Goal: Information Seeking & Learning: Learn about a topic

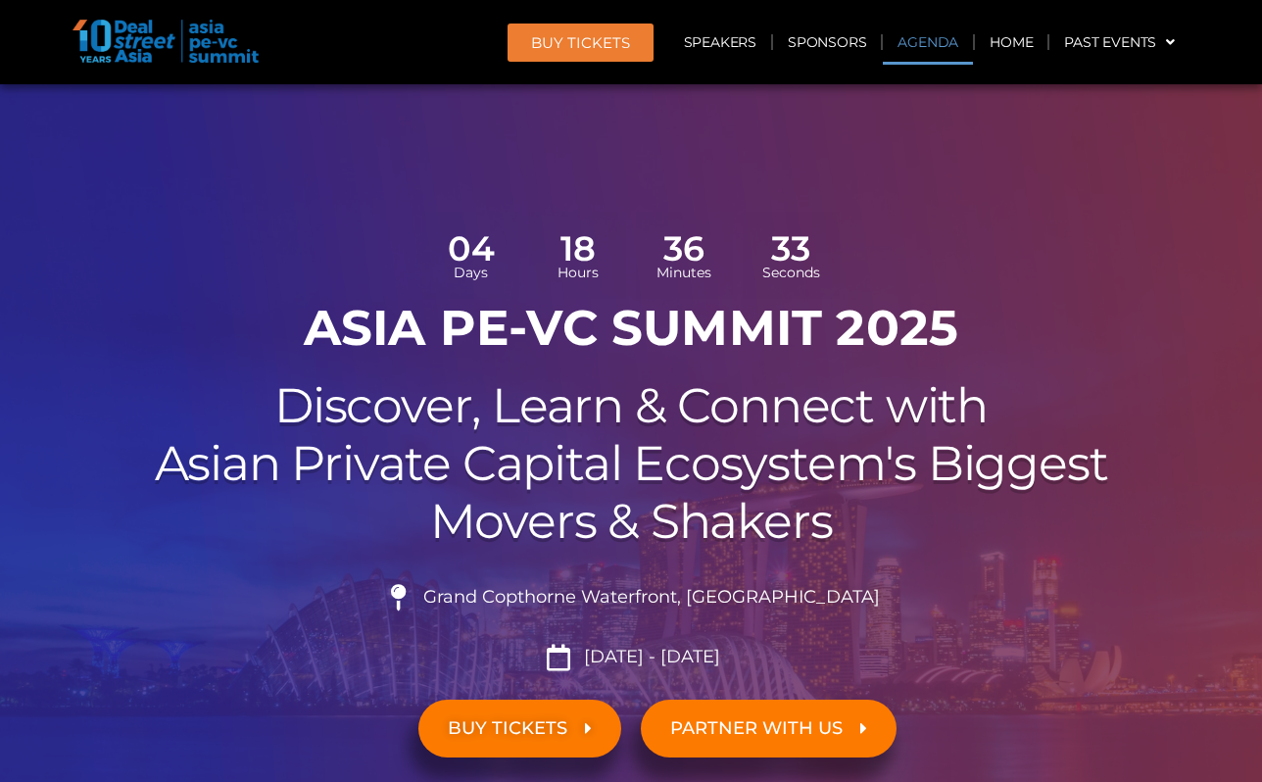
click at [920, 32] on link "Agenda" at bounding box center [927, 42] width 90 height 45
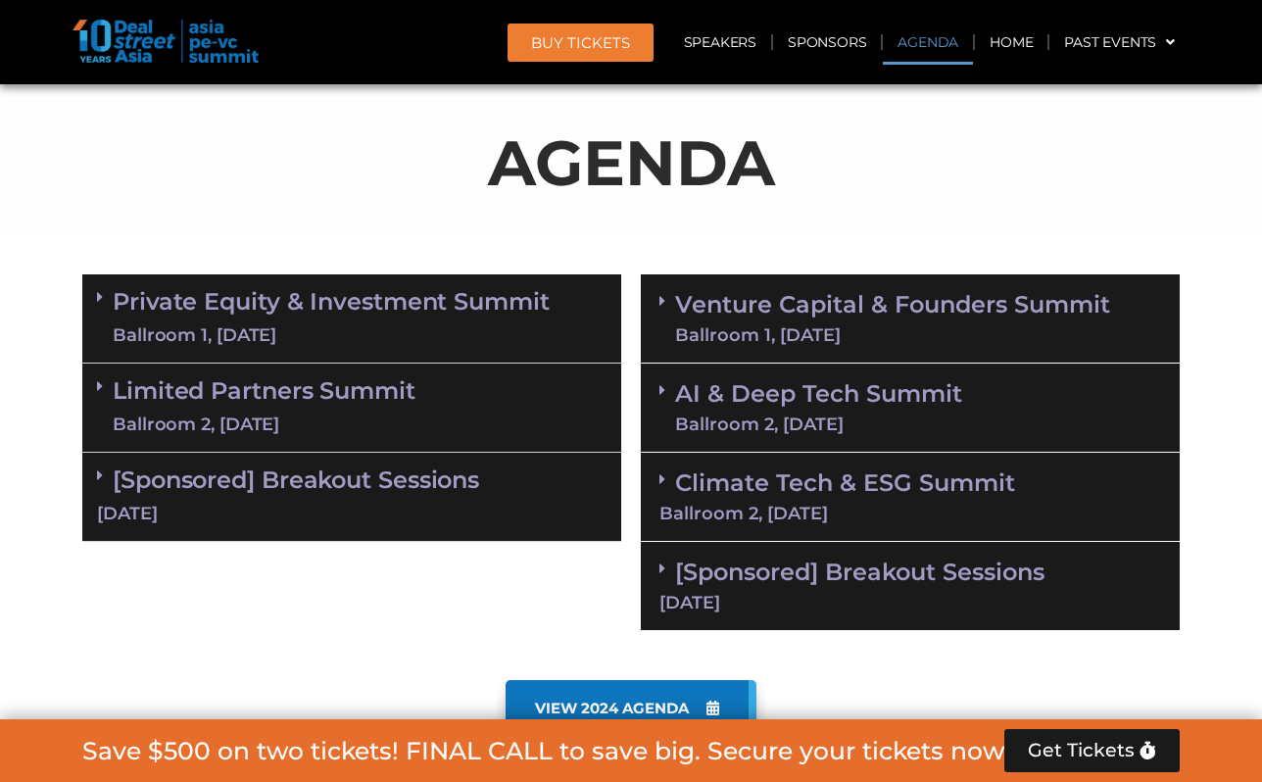
scroll to position [1147, 0]
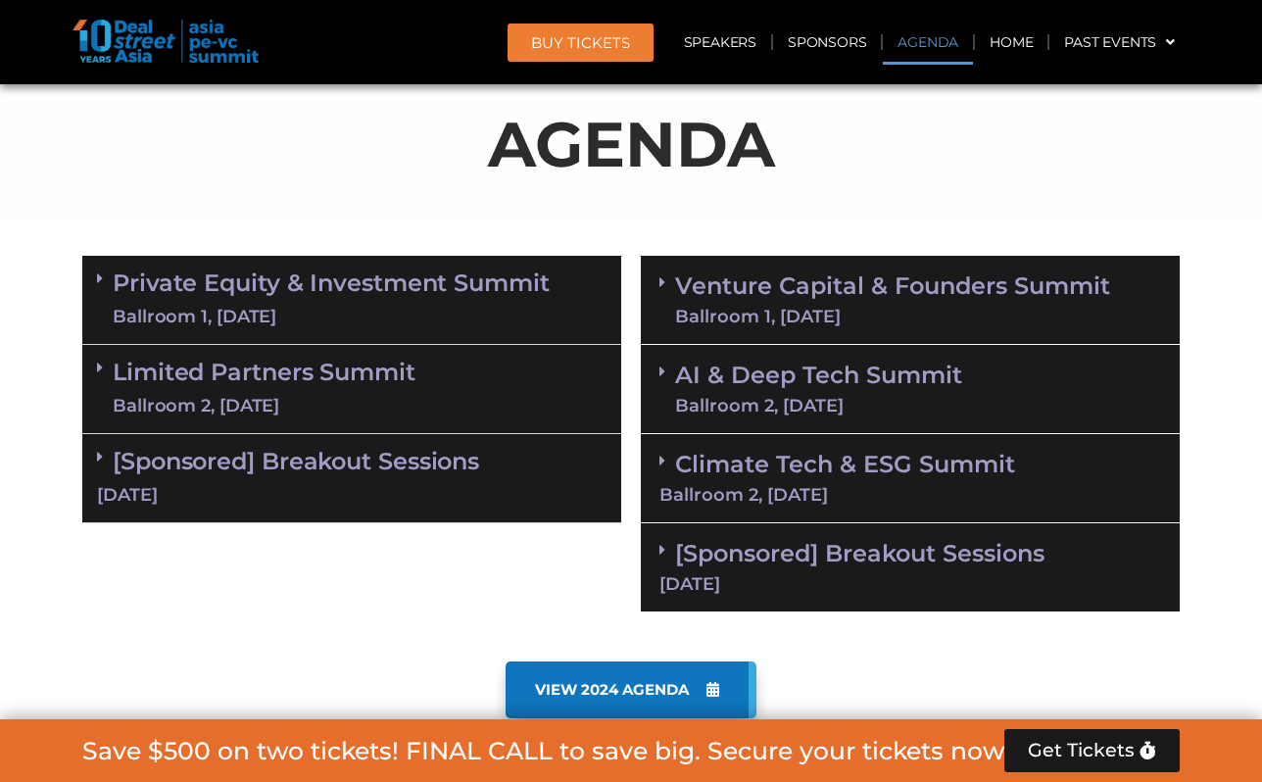
click at [556, 275] on div "Private Equity & Investment Summit Ballroom 1, [DATE]" at bounding box center [351, 300] width 539 height 89
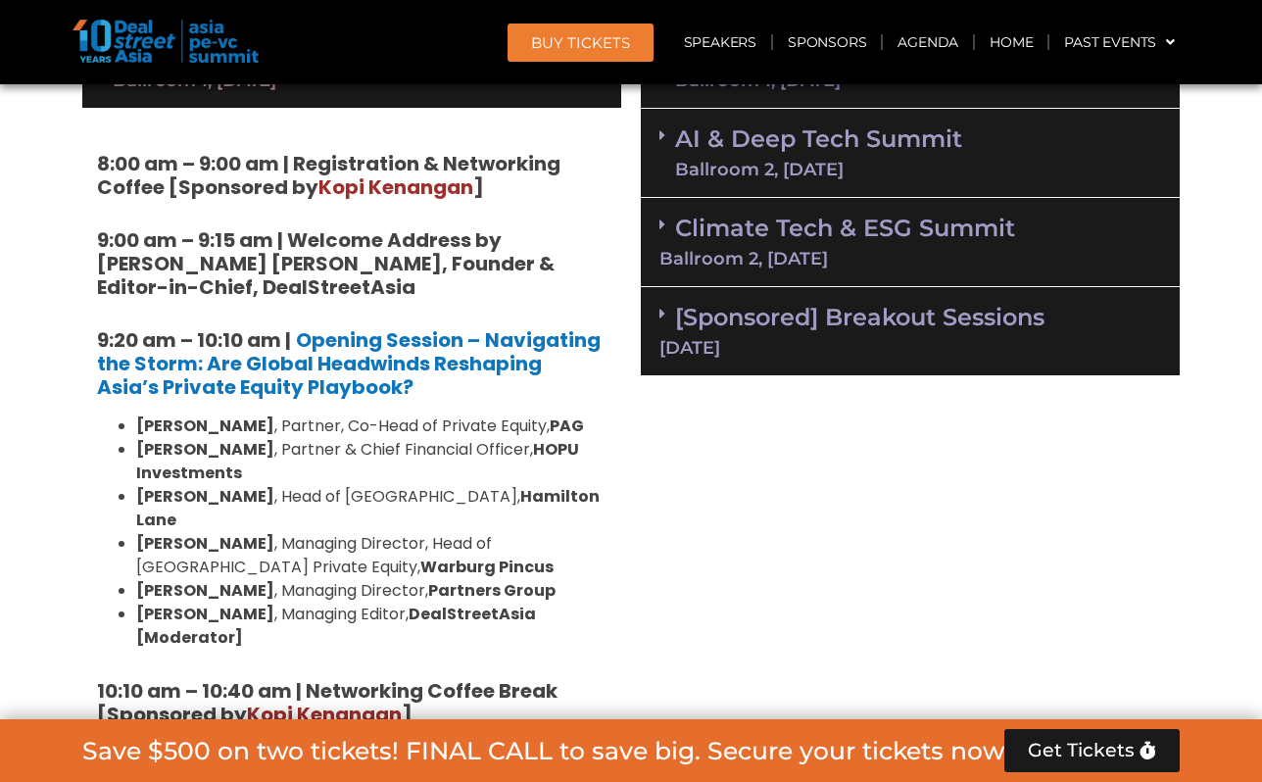
scroll to position [1545, 0]
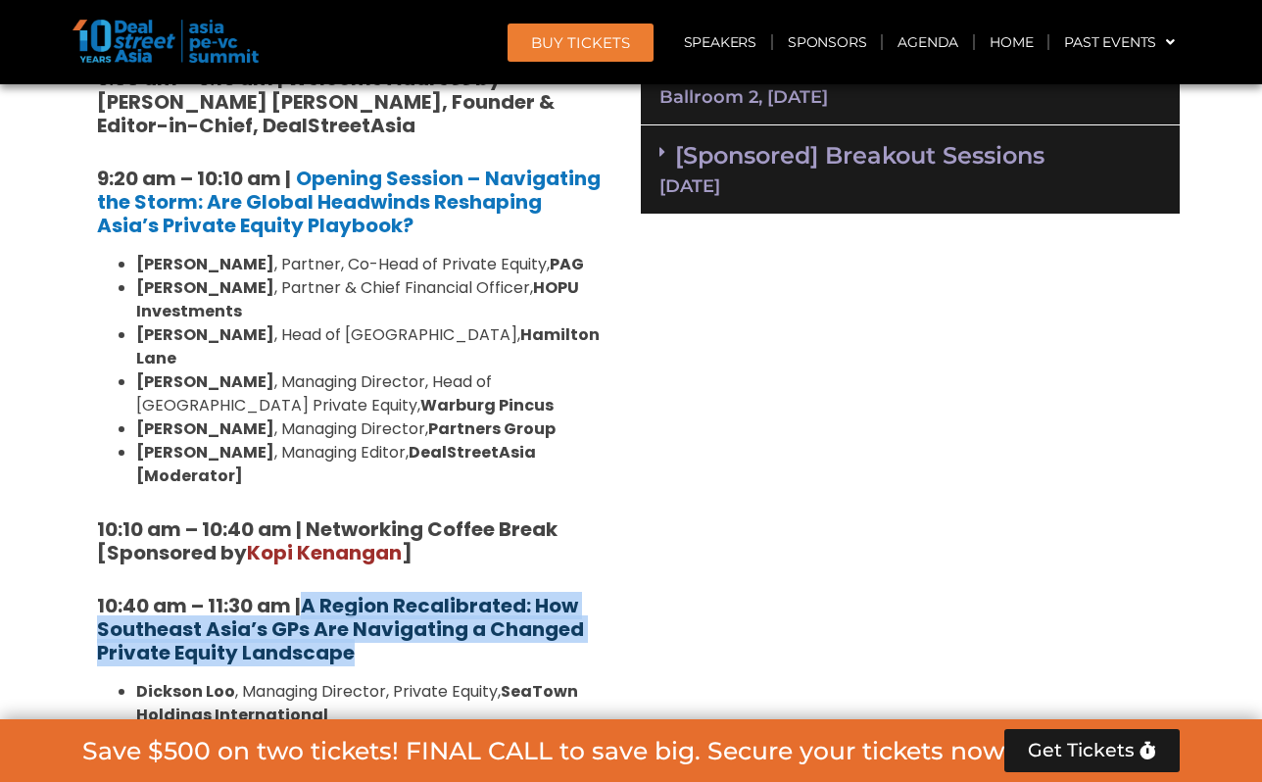
drag, startPoint x: 383, startPoint y: 612, endPoint x: 306, endPoint y: 561, distance: 92.6
click at [306, 594] on h5 "10:40 am – 11:30 am | A Region Recalibrated: How Southeast Asia’s GPs Are Navig…" at bounding box center [351, 629] width 509 height 71
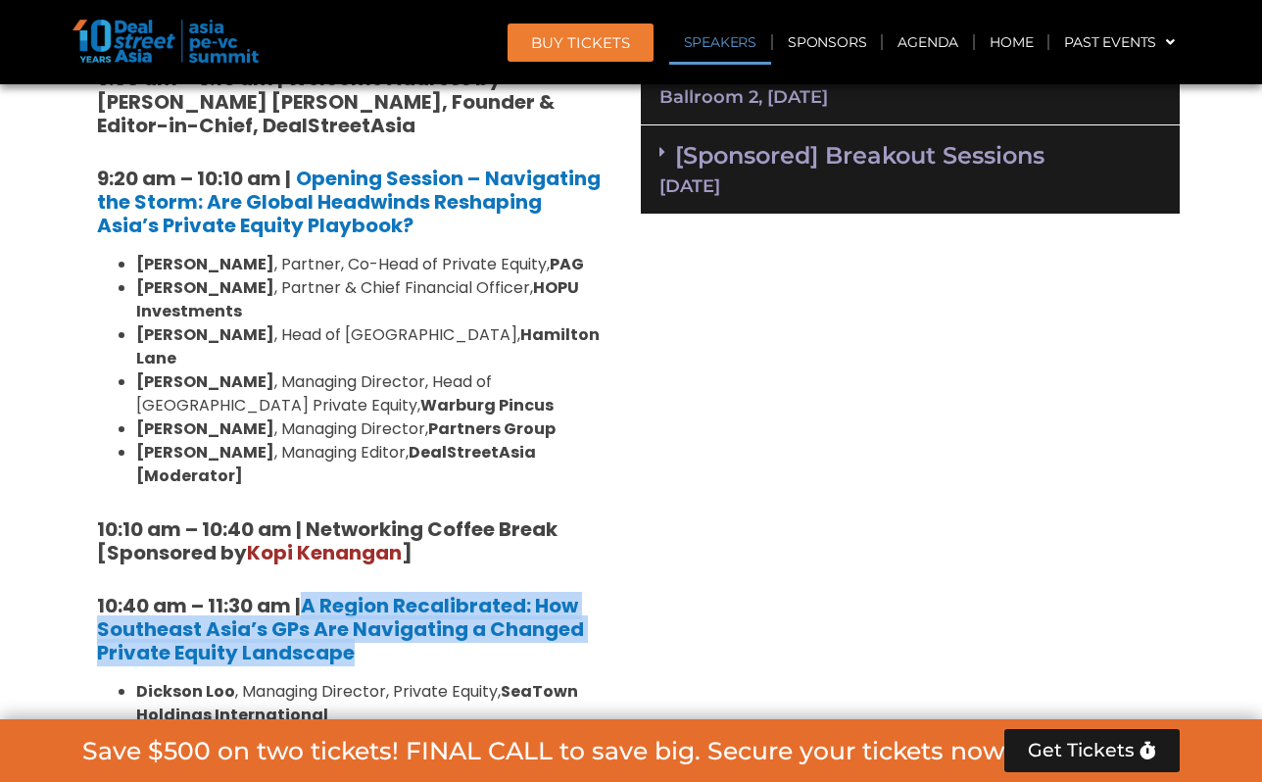
copy strong "A Region Recalibrated: How Southeast Asia’s GPs Are Navigating a Changed Privat…"
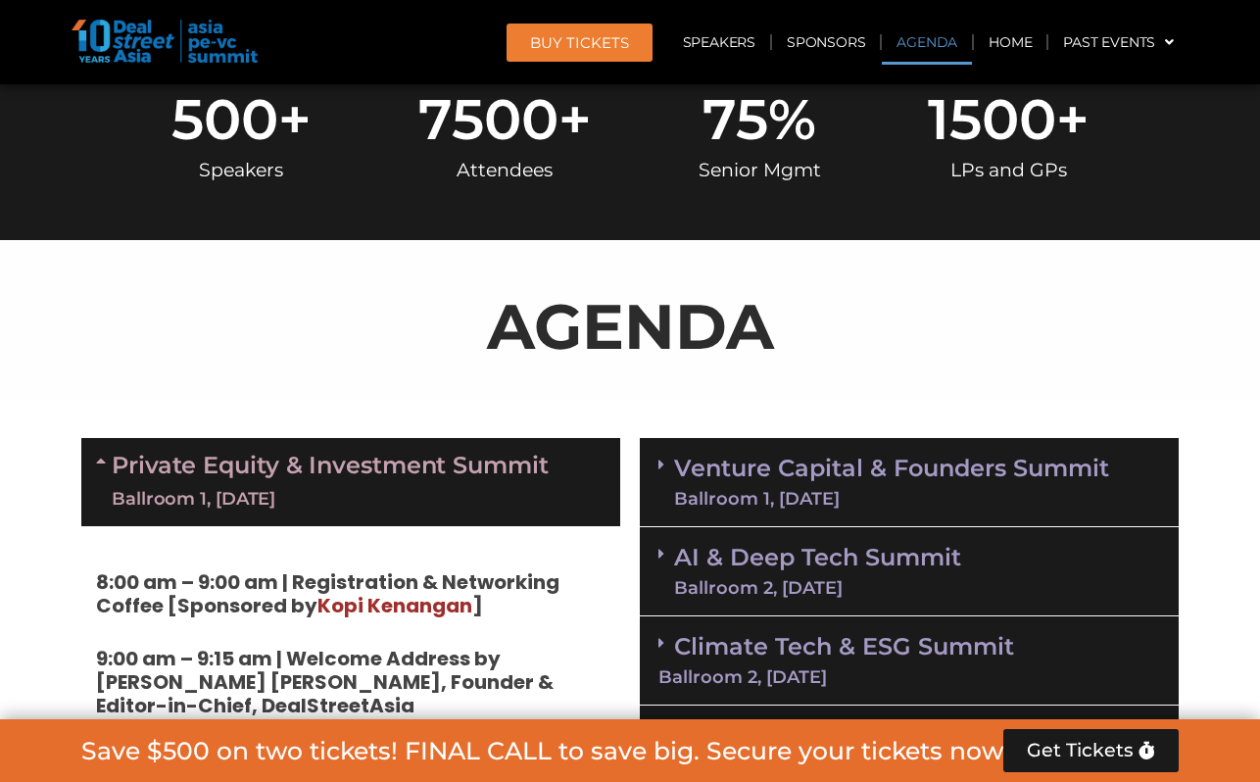
scroll to position [1007, 0]
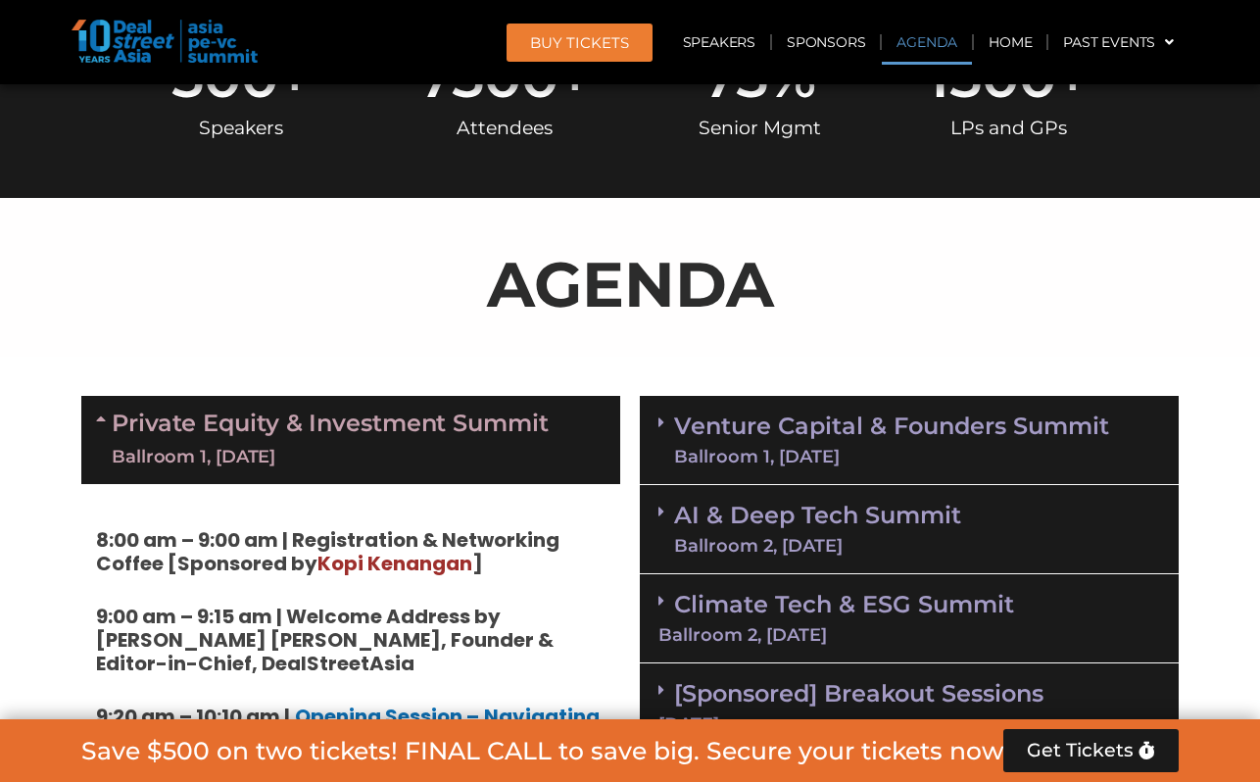
click at [811, 467] on div "Venture Capital & Founders​ Summit Ballroom 1, [DATE]" at bounding box center [909, 440] width 539 height 89
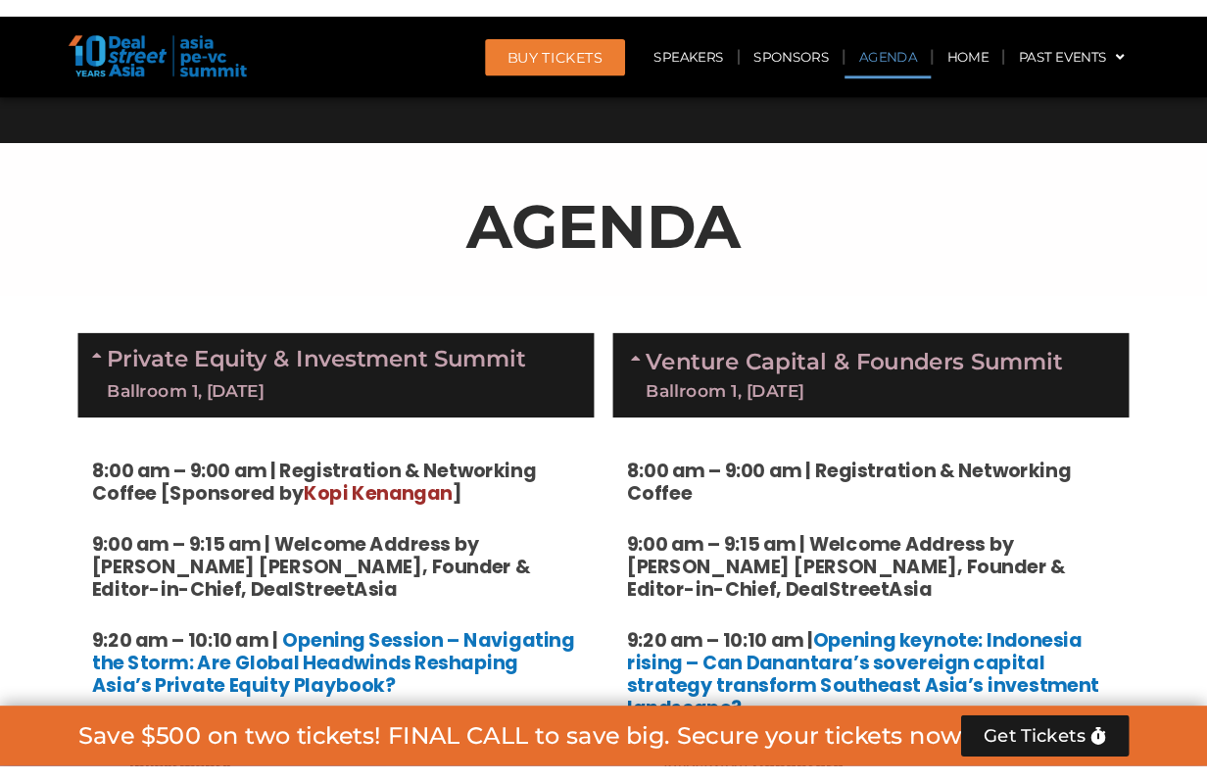
scroll to position [1089, 0]
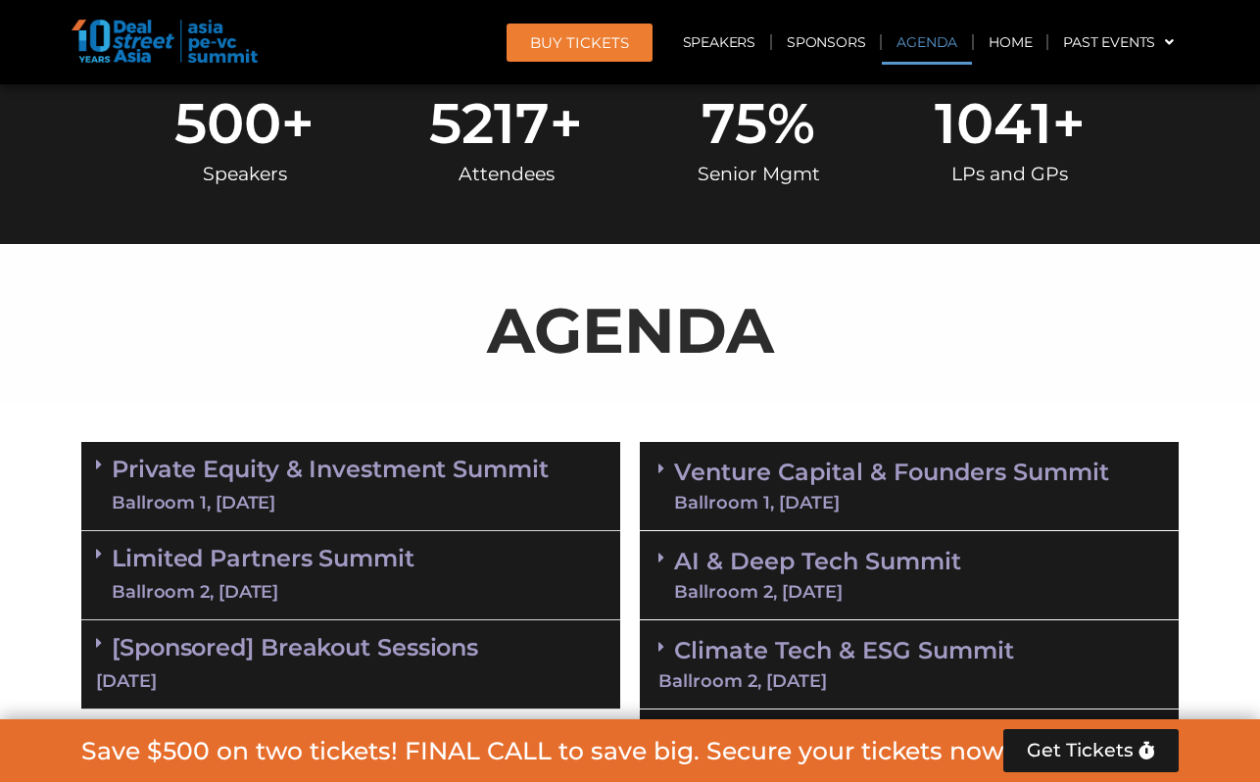
scroll to position [1112, 0]
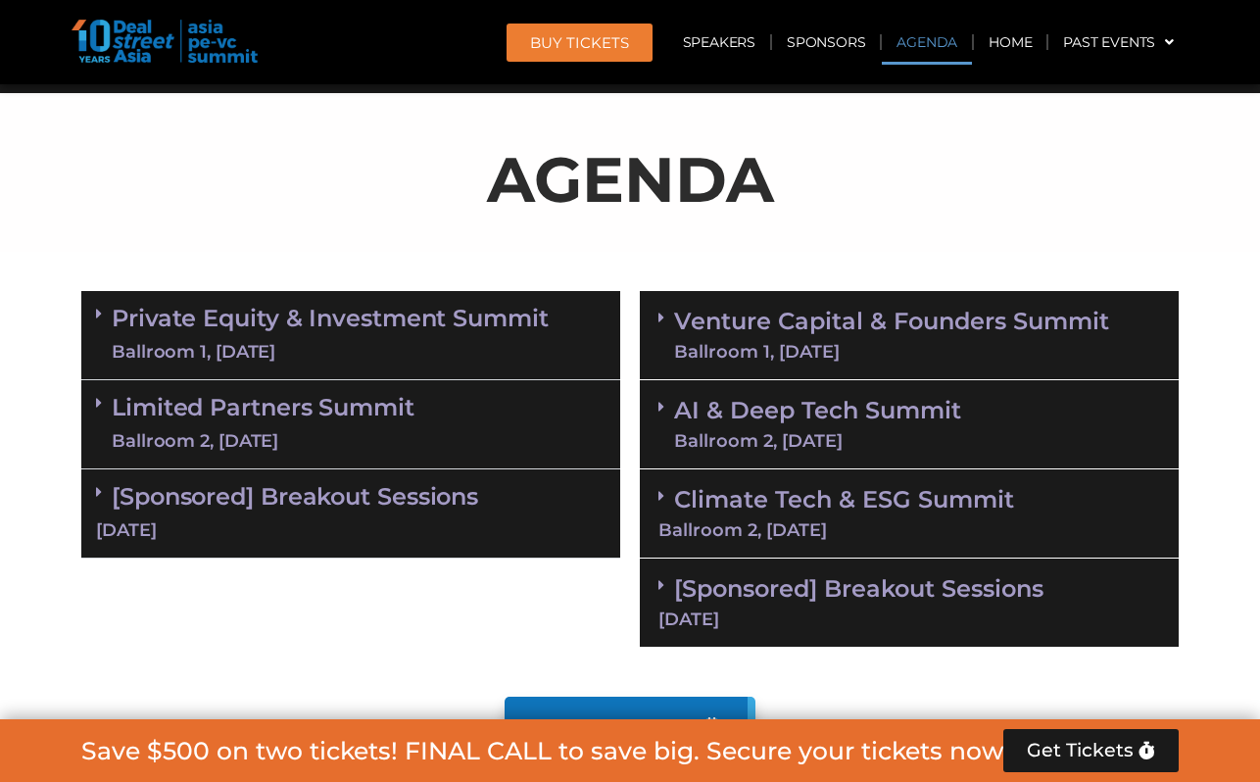
click at [766, 316] on link "Venture Capital & Founders​ Summit Ballroom 1, [DATE]" at bounding box center [891, 335] width 435 height 51
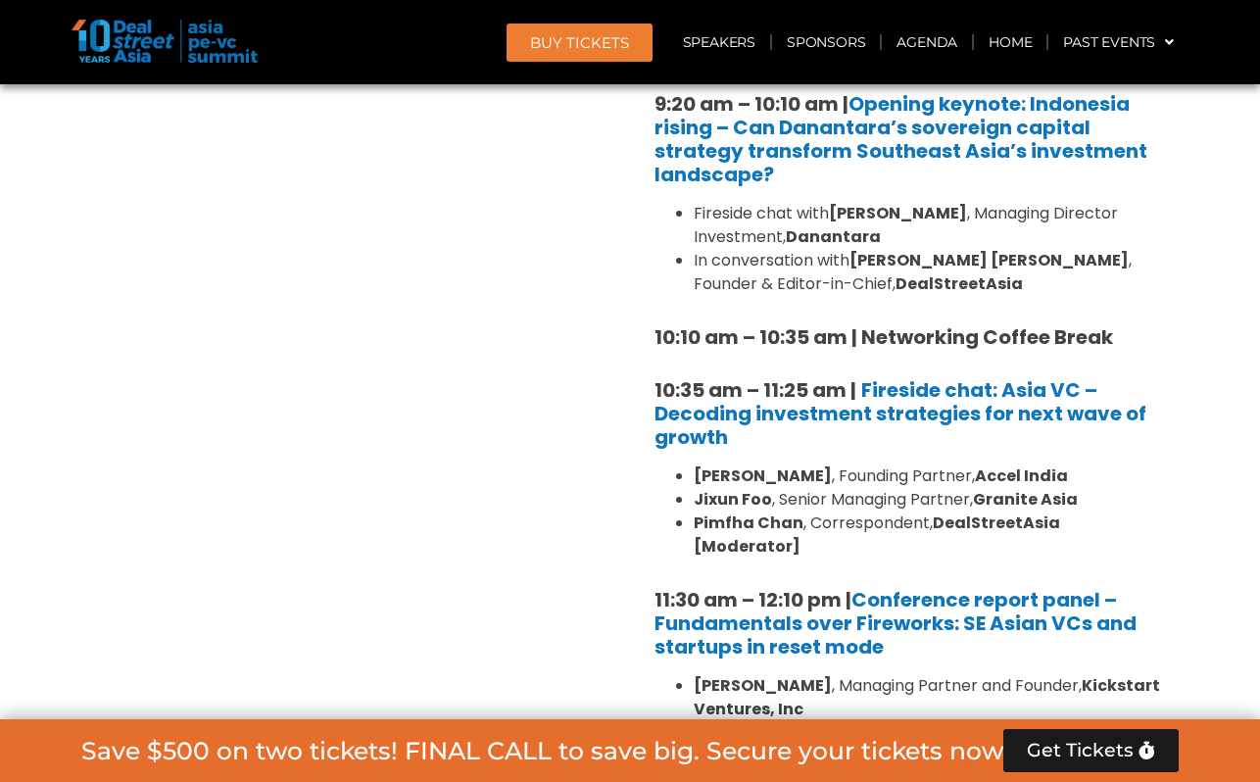
scroll to position [1622, 0]
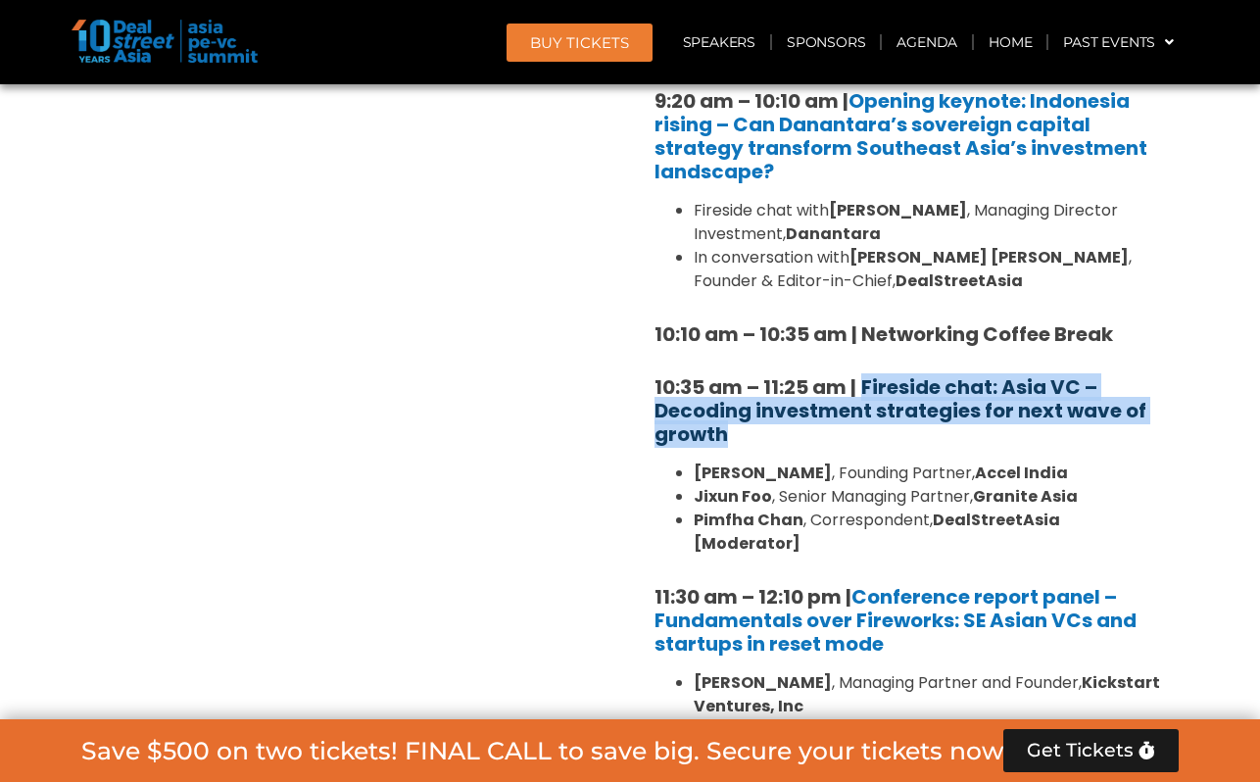
drag, startPoint x: 793, startPoint y: 442, endPoint x: 863, endPoint y: 392, distance: 85.6
click at [863, 392] on h5 "10:35 am – 11:25 am | Fireside chat: Asia VC – Decoding investment strategies f…" at bounding box center [908, 410] width 509 height 71
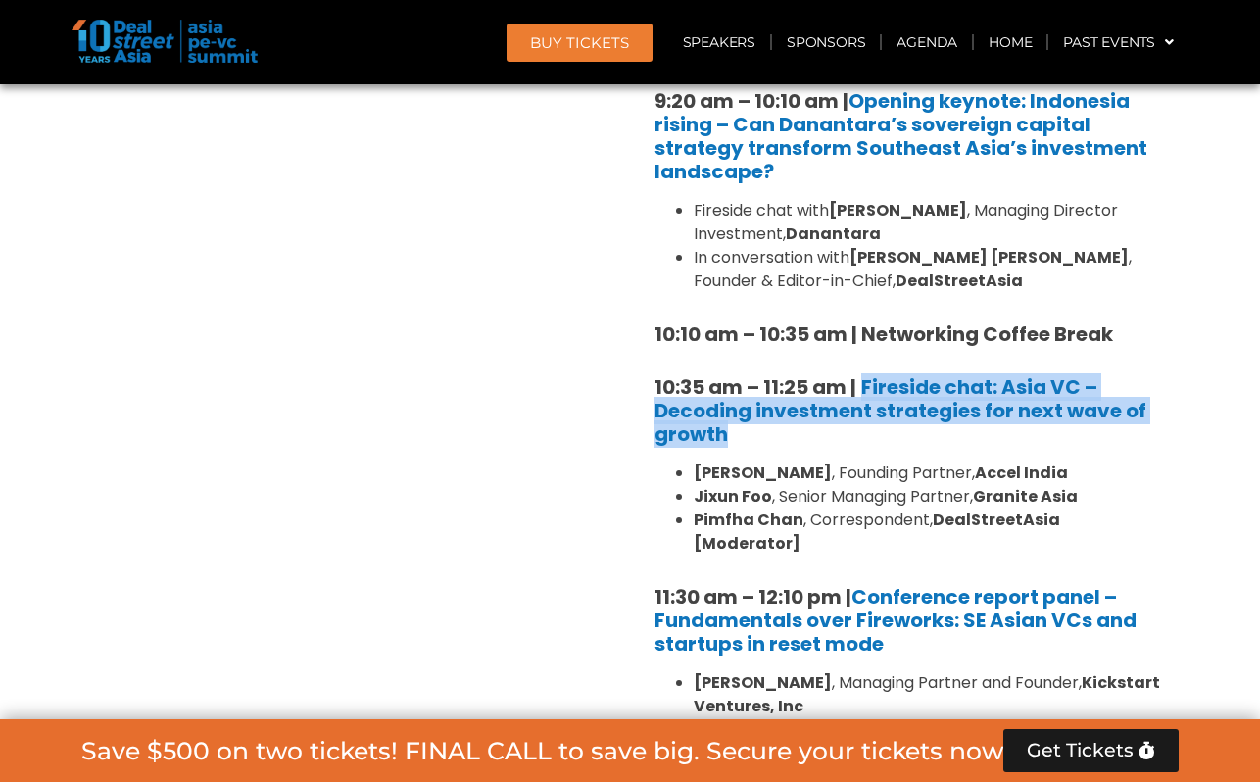
copy b "Fireside chat: Asia VC – Decoding investment strategies for next wave of growth"
